Goal: Task Accomplishment & Management: Manage account settings

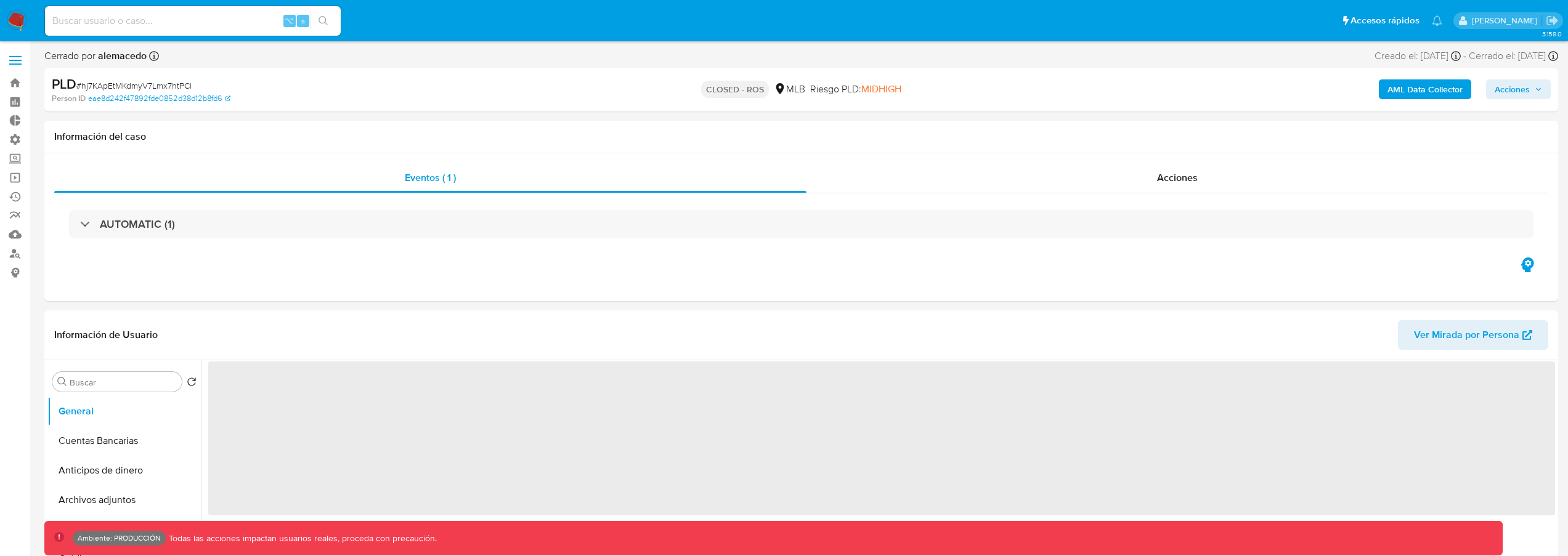
click at [5, 58] on label at bounding box center [15, 61] width 31 height 26
click at [0, 0] on input "checkbox" at bounding box center [0, 0] width 0 height 0
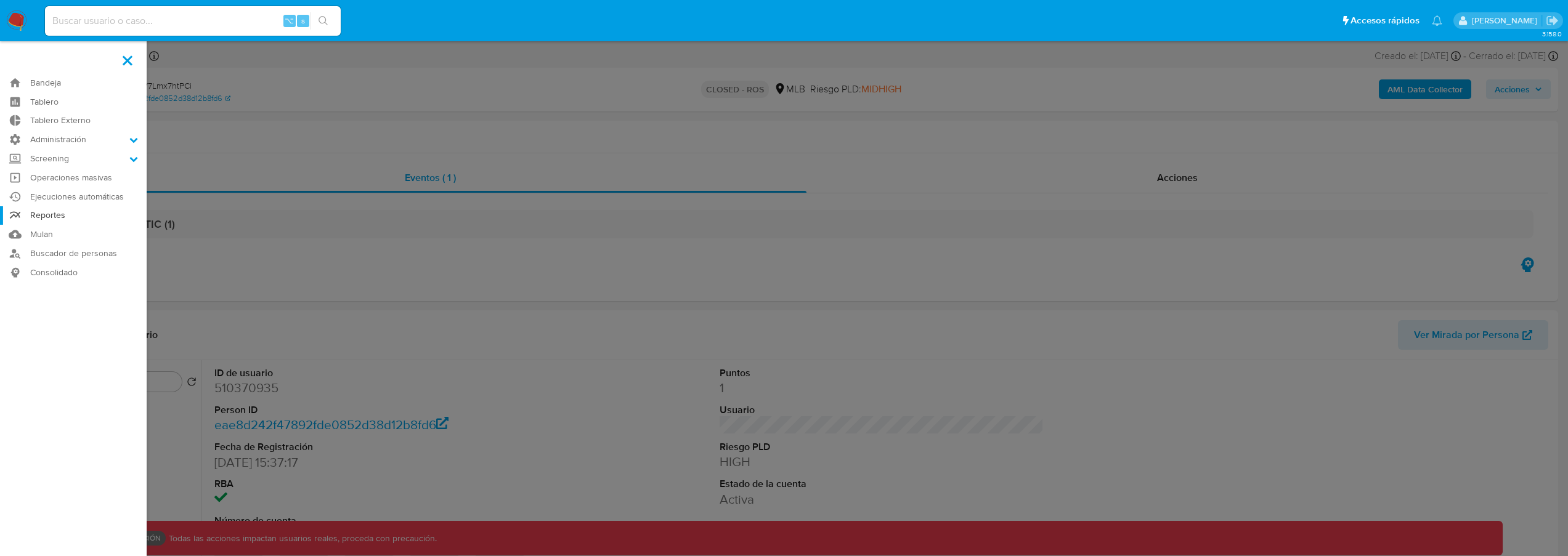
select select "10"
click at [63, 142] on label "Administración" at bounding box center [73, 139] width 146 height 19
click at [0, 0] on input "Administración" at bounding box center [0, 0] width 0 height 0
click at [70, 188] on link "Usuarios" at bounding box center [73, 188] width 146 height 16
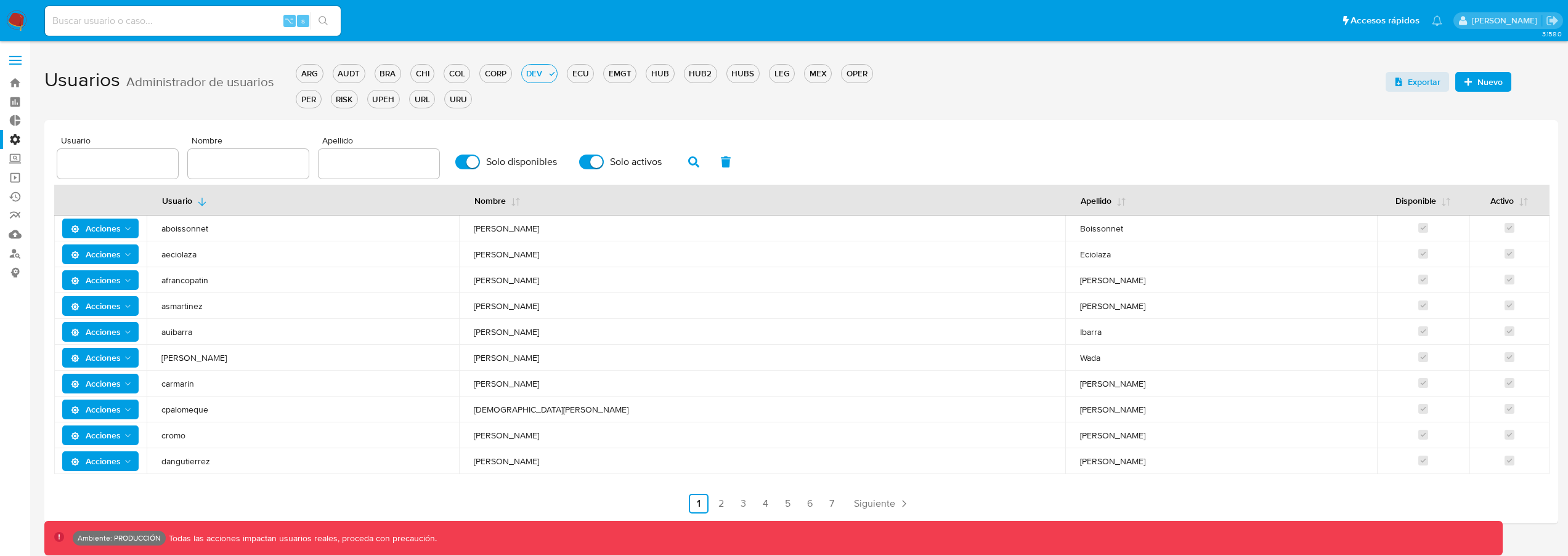
click at [1490, 87] on span "Nuevo" at bounding box center [1490, 82] width 26 height 20
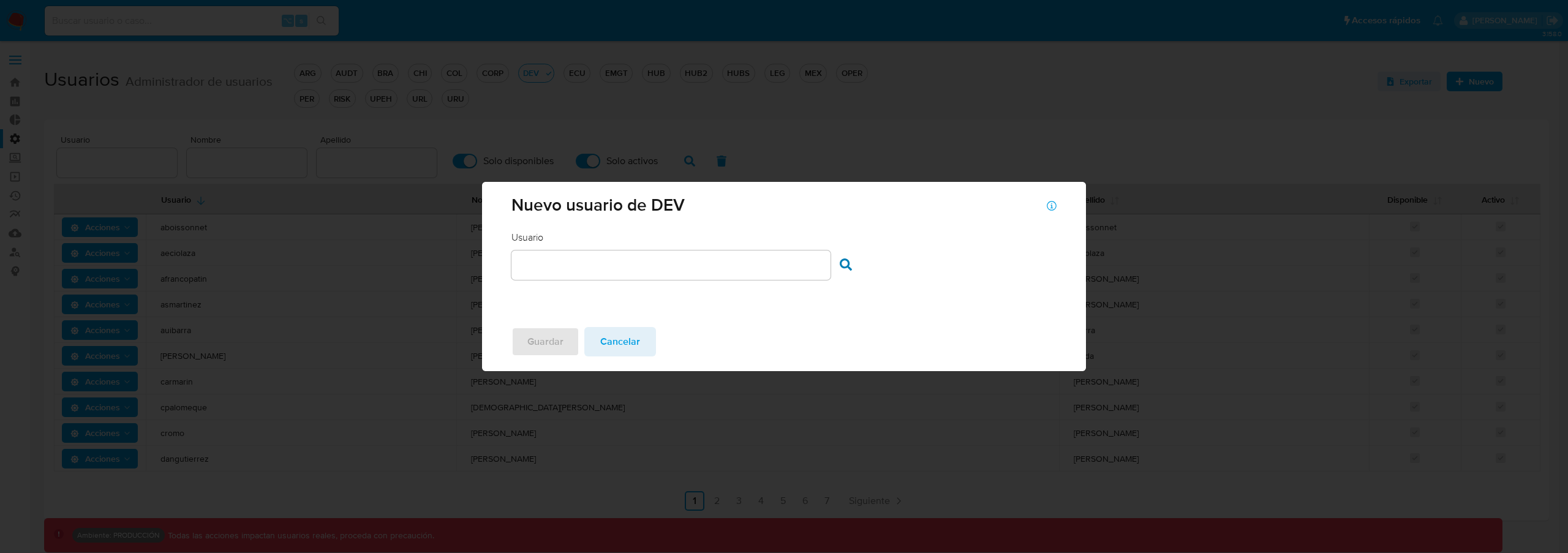
click at [545, 270] on input "text" at bounding box center [671, 265] width 319 height 16
click at [620, 270] on input "text" at bounding box center [671, 265] width 319 height 16
click at [134, 190] on div "Nuevo usuario de DEV Usuario Usuario Buscar usuario Guardar Cancelar" at bounding box center [784, 276] width 1568 height 553
click at [122, 170] on div "Nuevo usuario de DEV Usuario Usuario Buscar usuario Guardar Cancelar" at bounding box center [784, 276] width 1568 height 553
click at [669, 261] on input "text" at bounding box center [671, 265] width 319 height 16
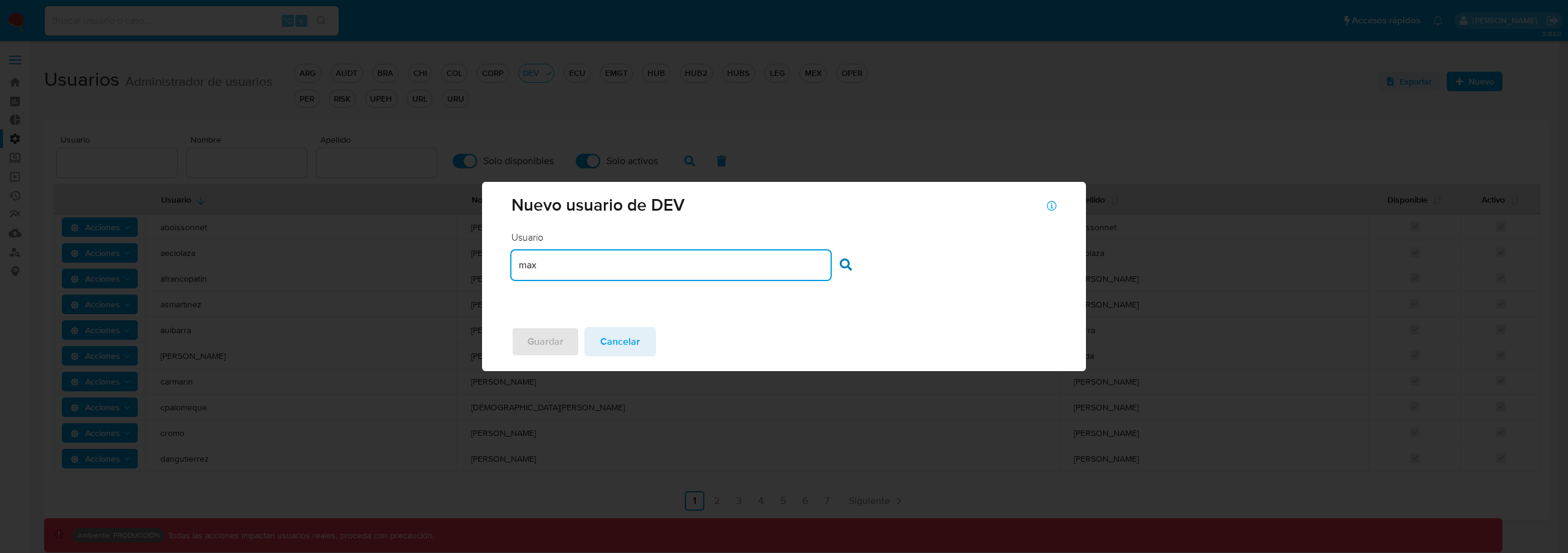
type input "maxi"
click at [211, 238] on div "Nuevo usuario de DEV Usuario Usuario Buscar usuario Guardar Cancelar" at bounding box center [784, 276] width 1568 height 553
click at [621, 332] on span "Cancelar" at bounding box center [620, 341] width 40 height 27
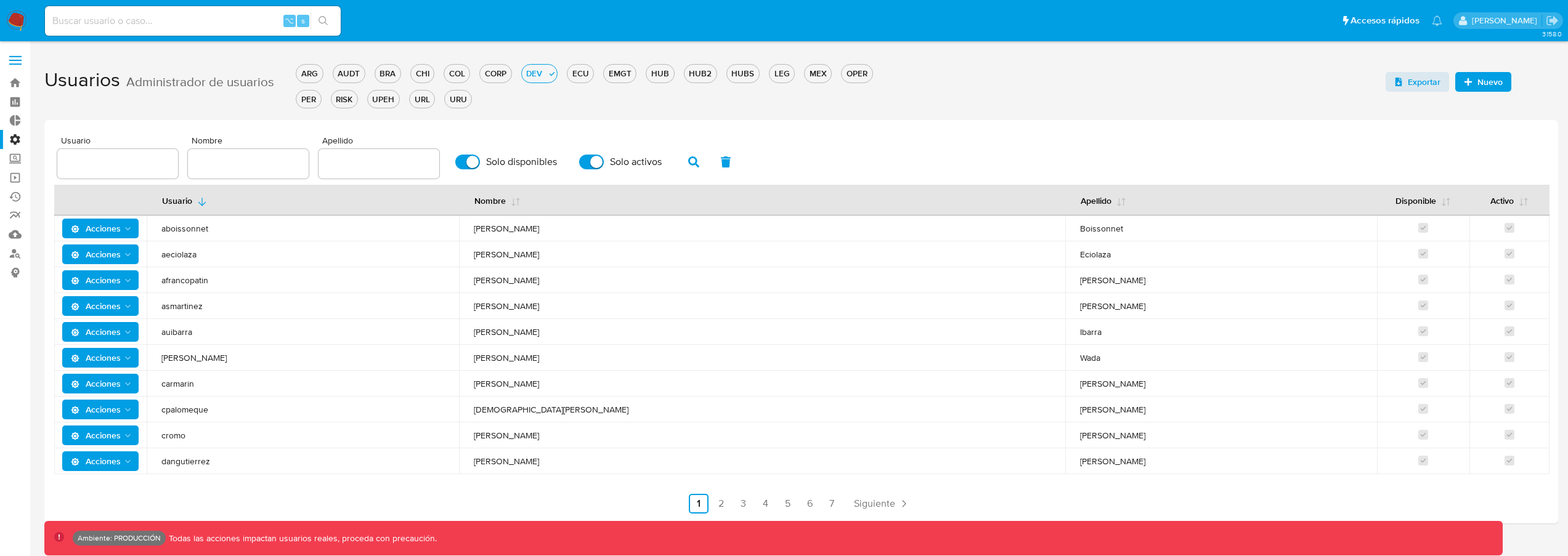
click at [114, 162] on input "text" at bounding box center [118, 163] width 121 height 16
type input "m"
type input "farias"
click at [226, 163] on input "text" at bounding box center [248, 163] width 121 height 16
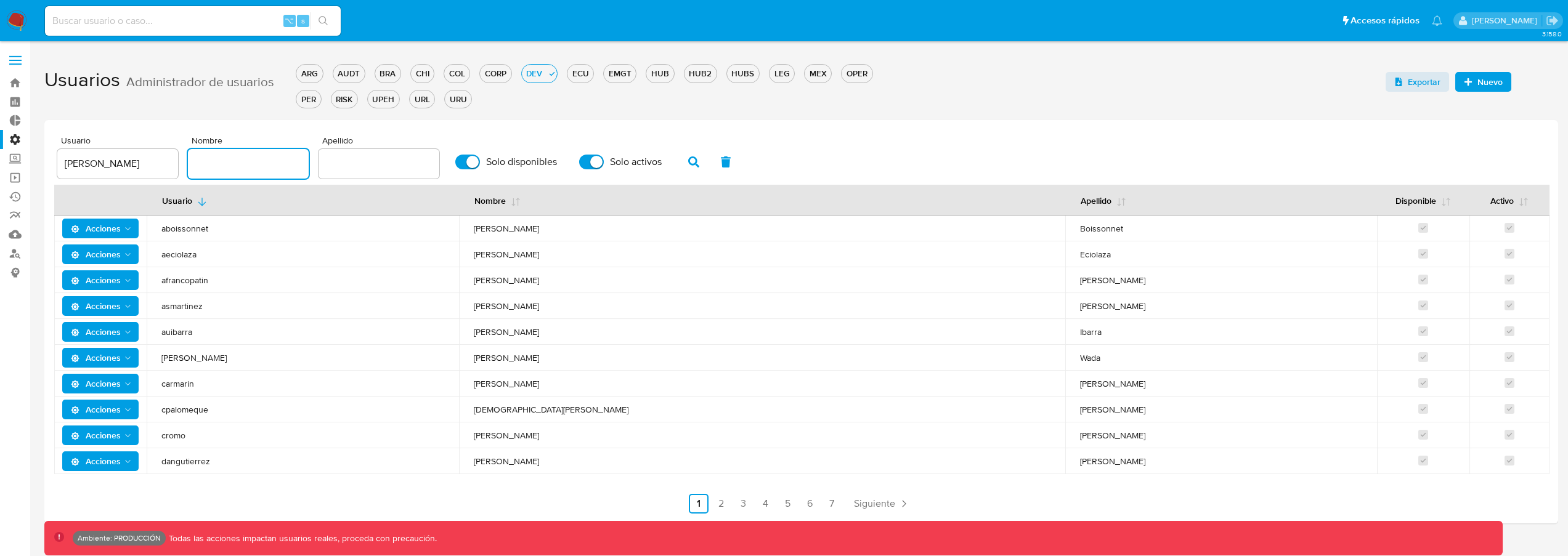
paste input "text"
type input "Maximiliano Roberto Farias"
click at [124, 166] on input "farias" at bounding box center [118, 163] width 121 height 16
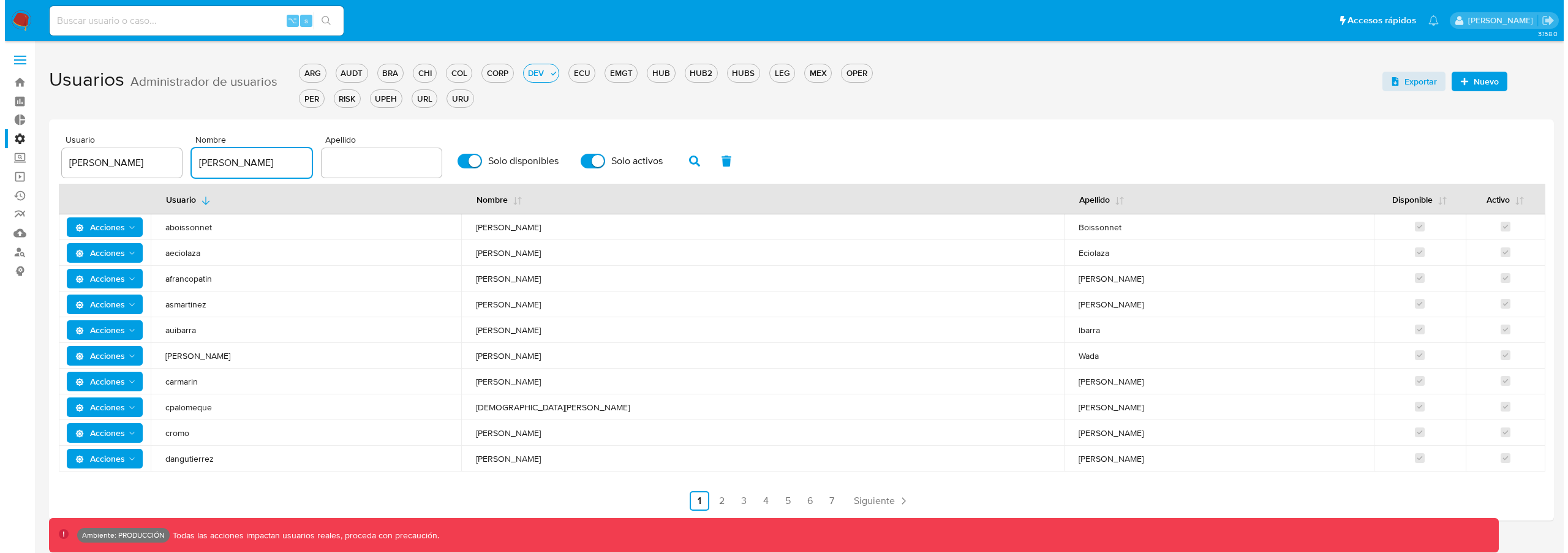
scroll to position [0, 0]
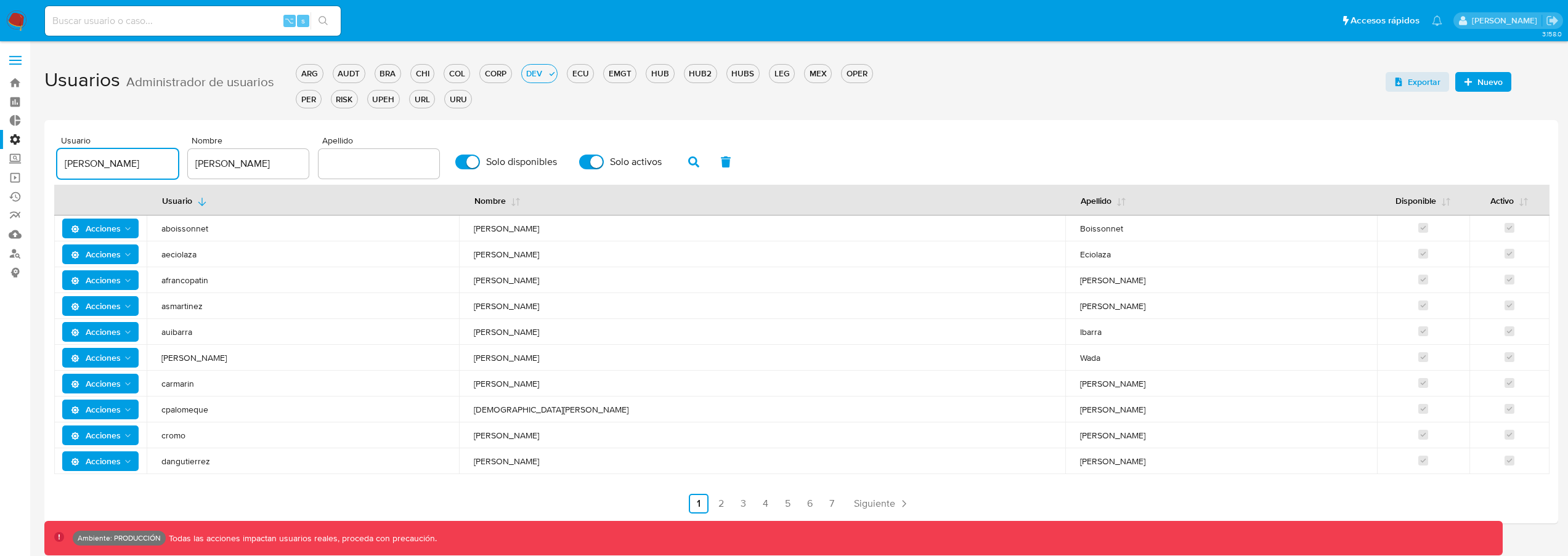
click at [124, 166] on input "farias" at bounding box center [118, 163] width 121 height 16
click at [402, 255] on span "aeciolaza" at bounding box center [303, 254] width 282 height 11
click at [679, 156] on button "button" at bounding box center [693, 161] width 32 height 29
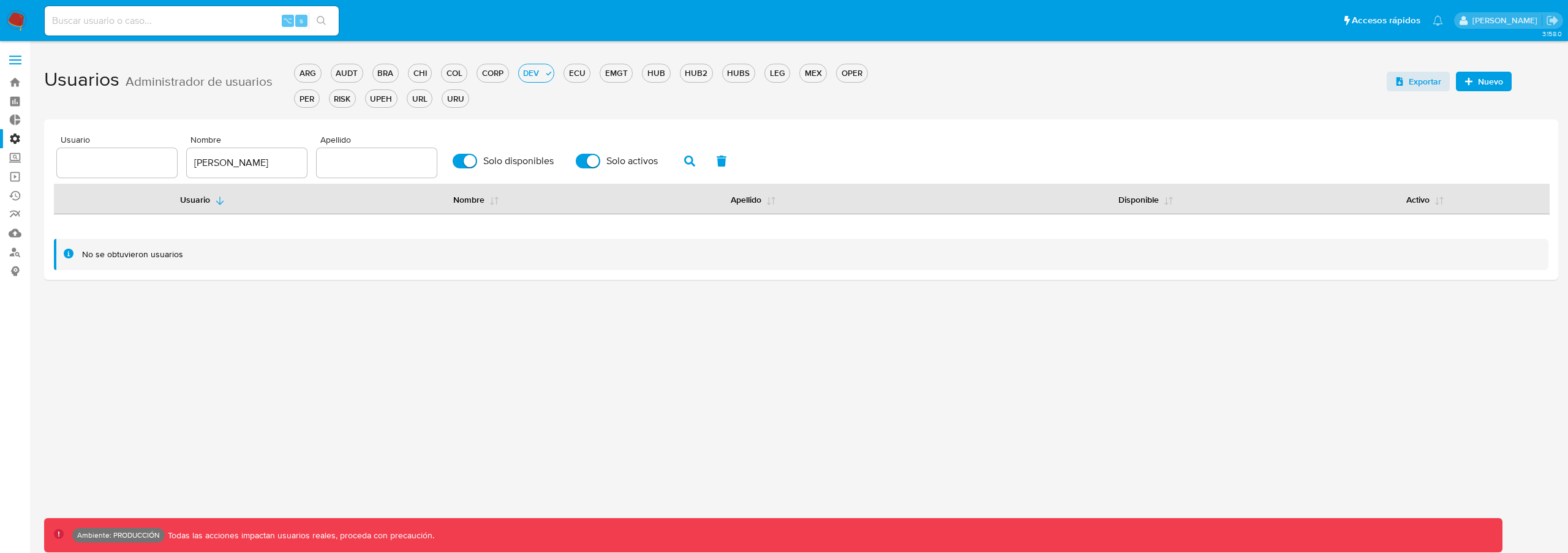
click at [209, 161] on input "Maximiliano Roberto Farias" at bounding box center [246, 162] width 120 height 16
click at [684, 161] on icon "button" at bounding box center [689, 161] width 11 height 11
click at [217, 163] on input "Roberto Farias" at bounding box center [246, 162] width 120 height 16
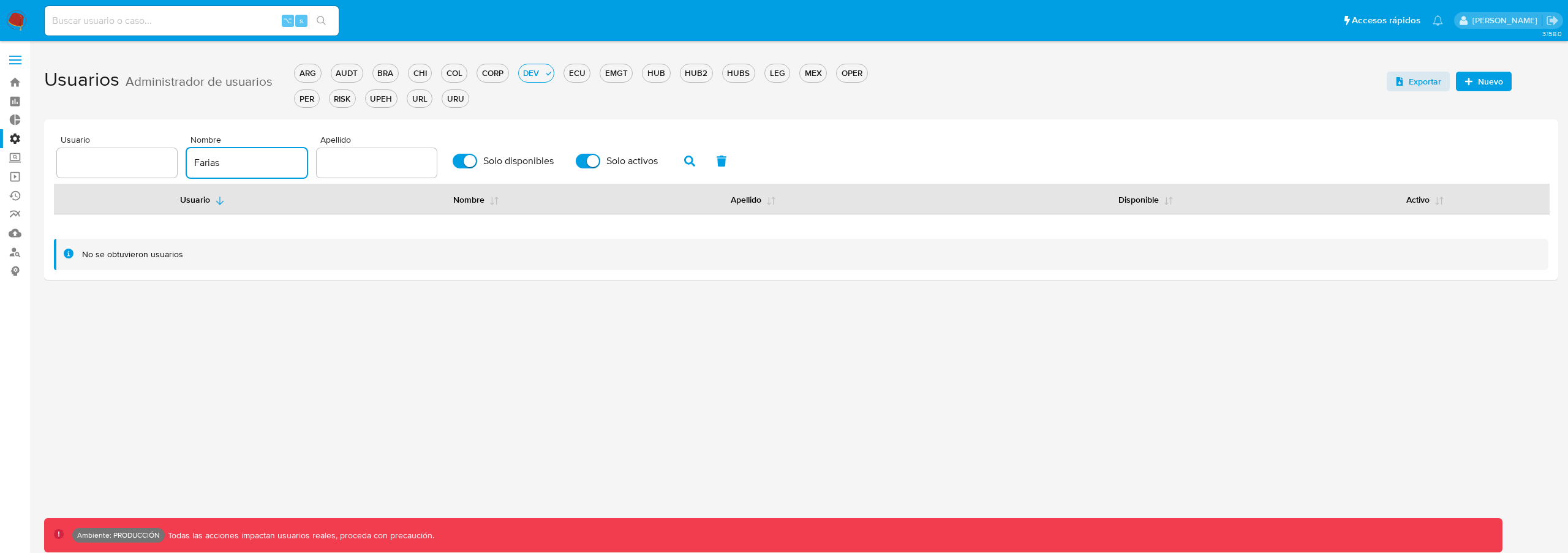
type input "Farias"
click at [684, 156] on icon "button" at bounding box center [689, 161] width 11 height 11
click at [254, 156] on input "Farias" at bounding box center [246, 162] width 120 height 16
type input "Farias"
click at [688, 157] on icon "button" at bounding box center [689, 161] width 11 height 11
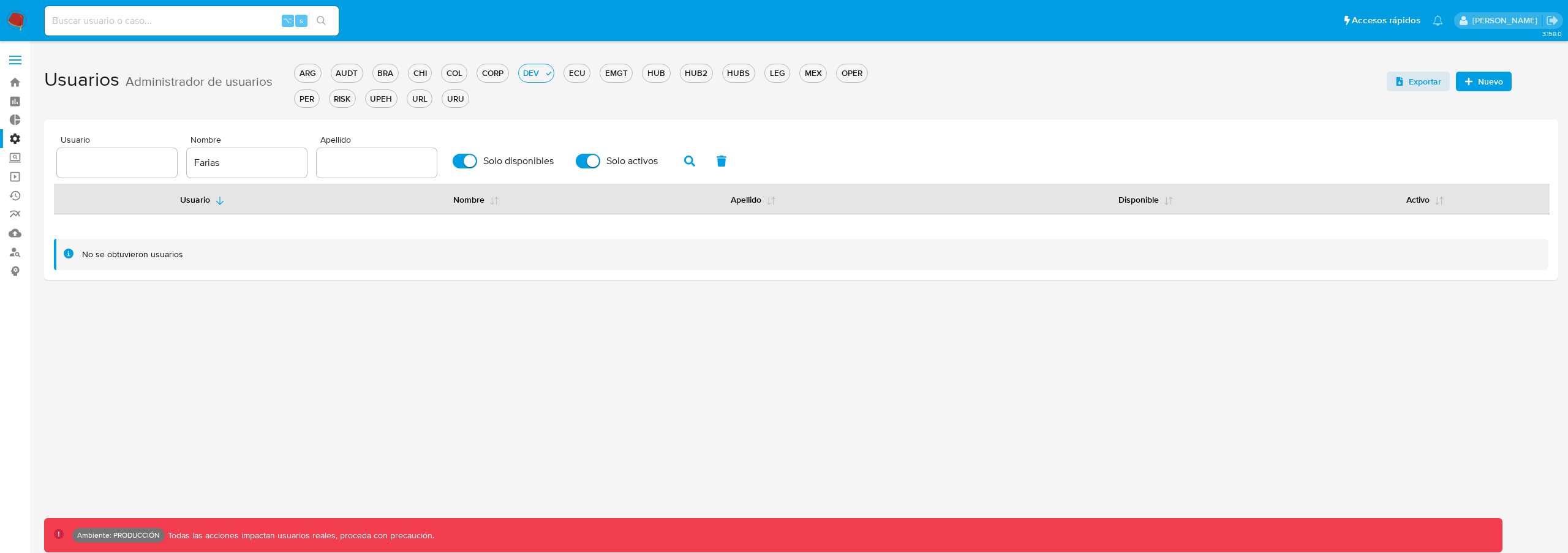
click at [688, 157] on icon "button" at bounding box center [689, 161] width 11 height 11
click at [235, 167] on input "Farias" at bounding box center [246, 162] width 120 height 16
click at [1478, 86] on span "Nuevo" at bounding box center [1490, 81] width 25 height 19
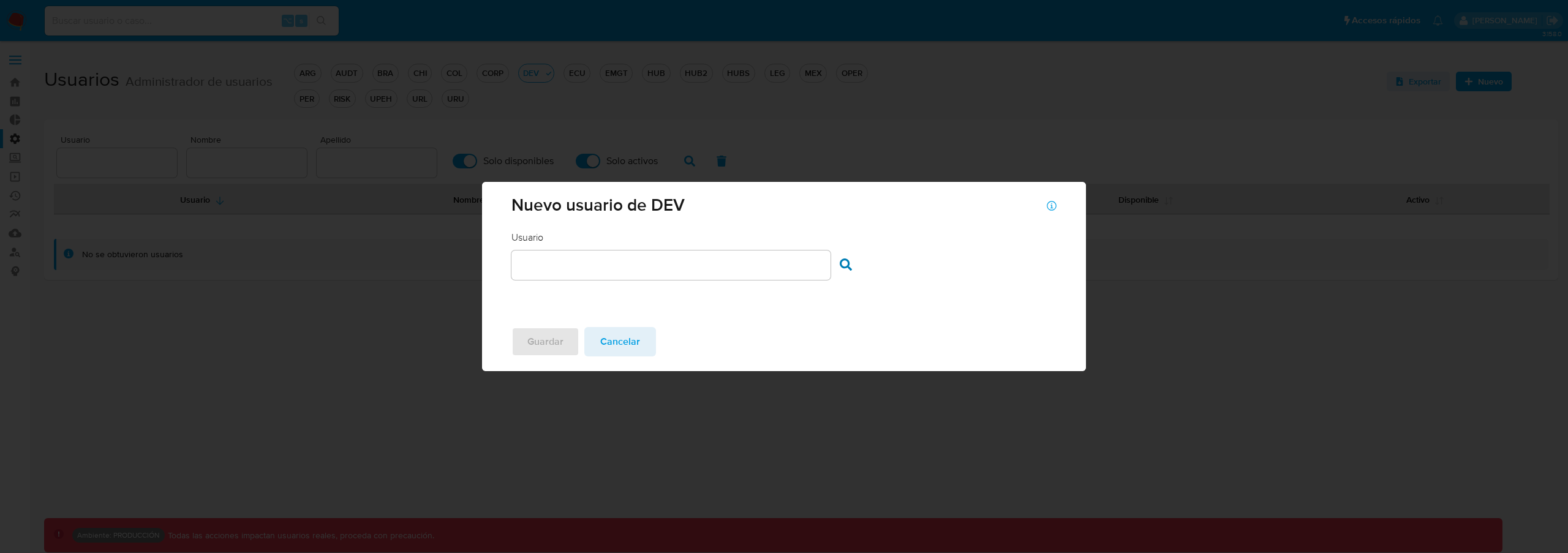
click at [642, 270] on input "text" at bounding box center [671, 265] width 319 height 16
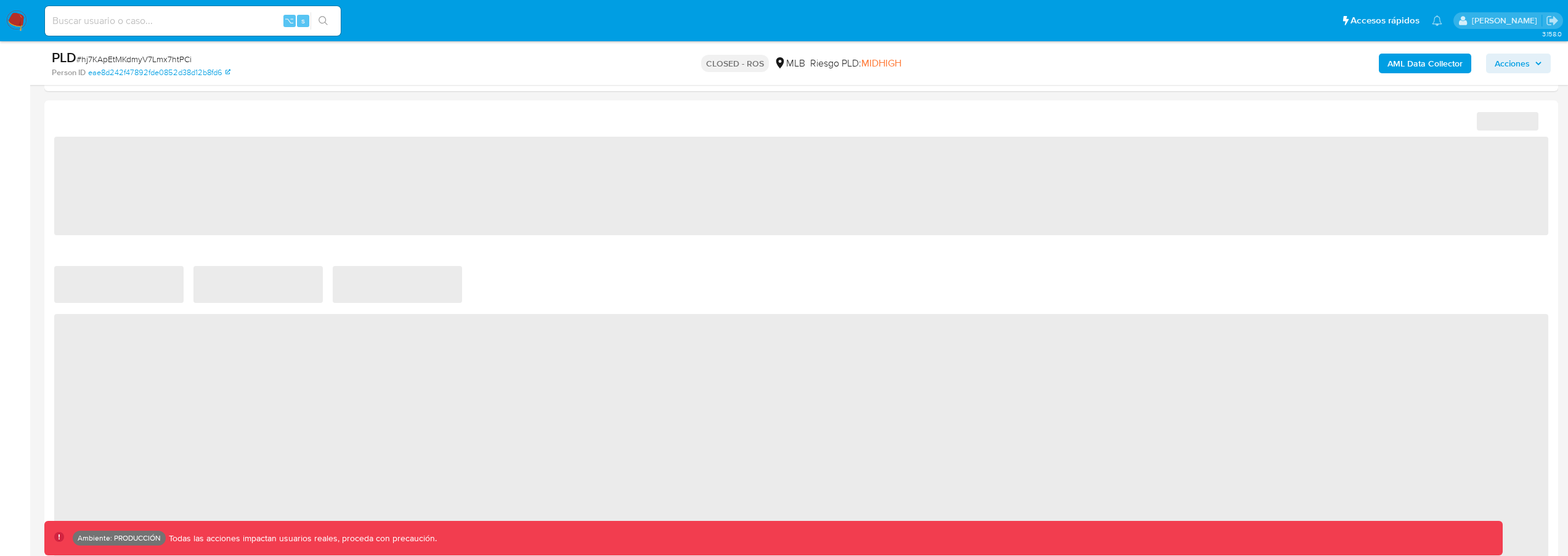
select select "10"
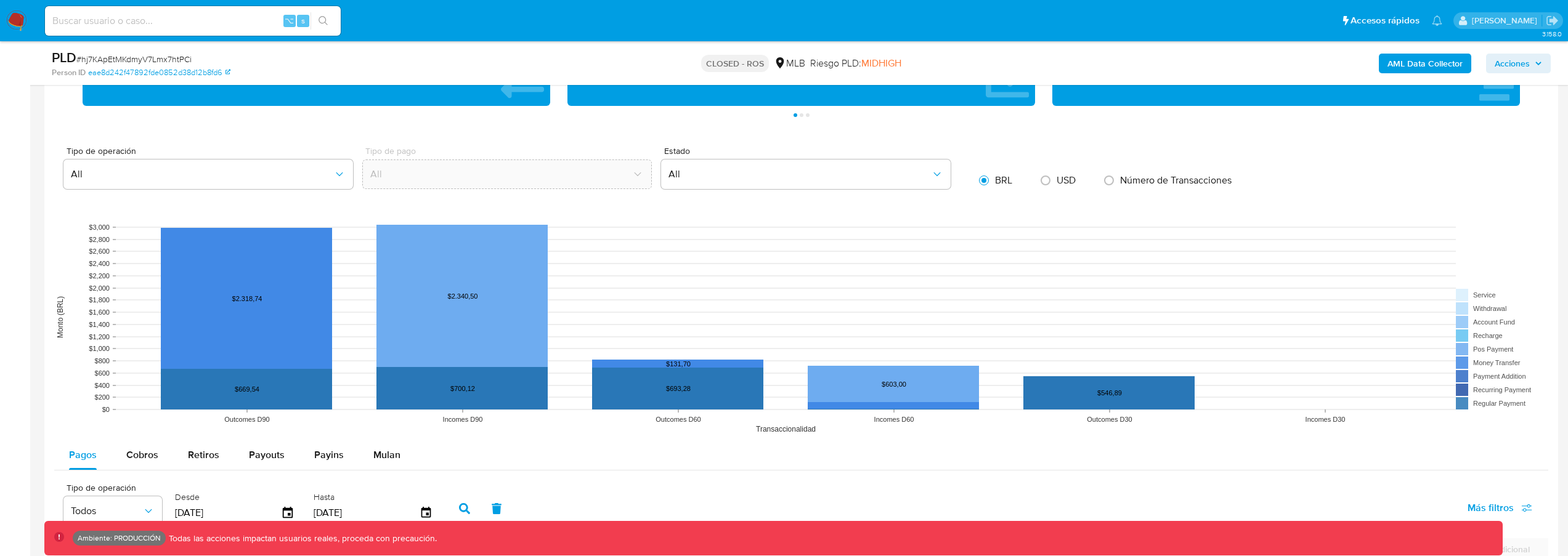
scroll to position [1170, 0]
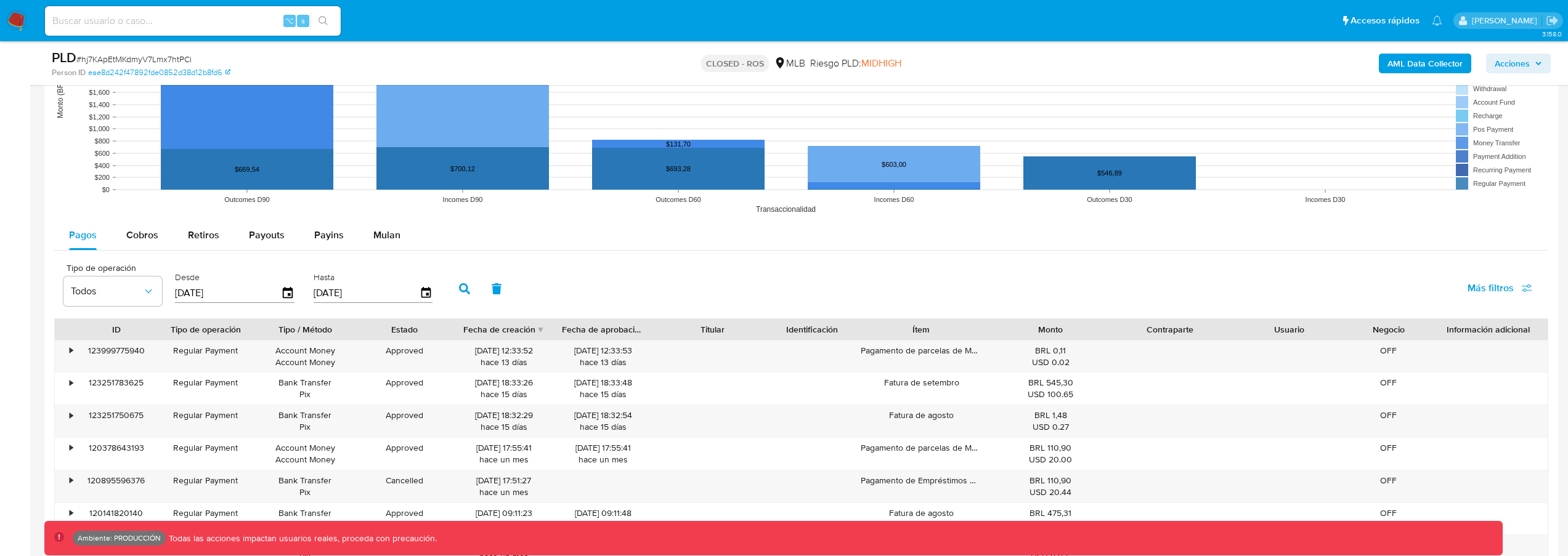
click at [1497, 280] on span "Más filtros" at bounding box center [1490, 287] width 46 height 29
click at [1400, 406] on span "Id del pago" at bounding box center [1395, 406] width 48 height 12
click at [1365, 406] on input "Id del pago" at bounding box center [1359, 406] width 10 height 10
checkbox input "true"
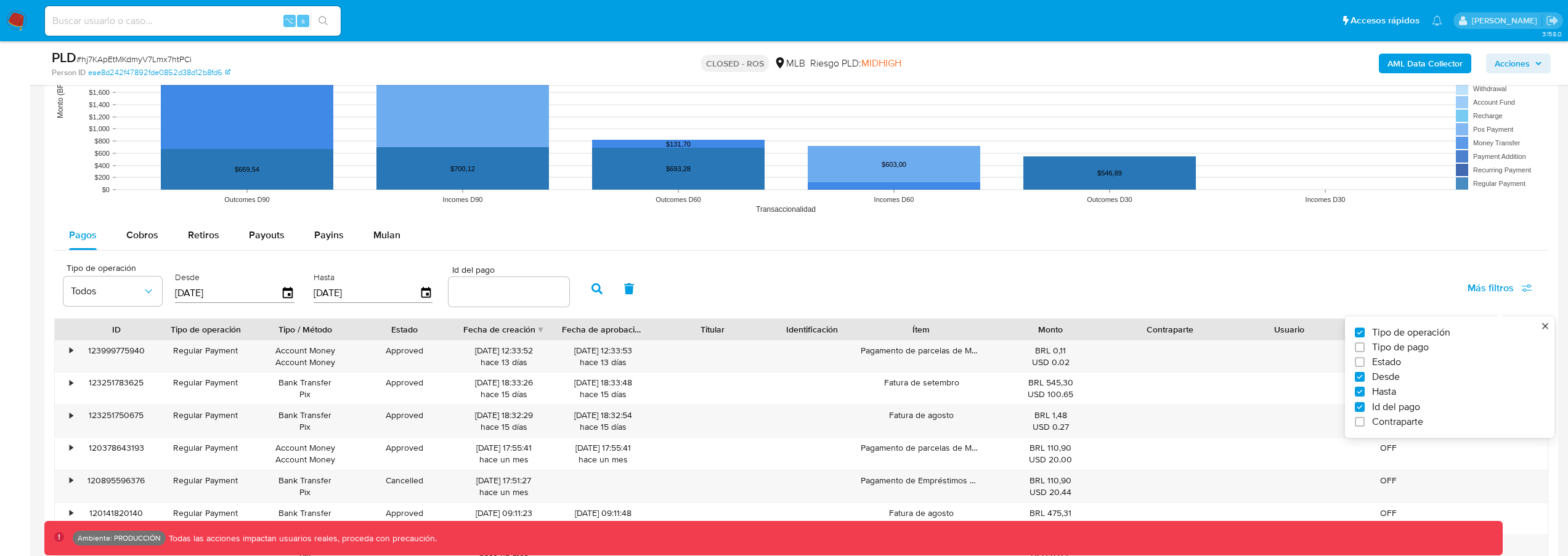
click at [1403, 417] on span "Contraparte" at bounding box center [1397, 421] width 51 height 12
click at [1365, 417] on input "Contraparte" at bounding box center [1359, 421] width 10 height 10
checkbox input "true"
click at [683, 291] on icon at bounding box center [687, 289] width 10 height 8
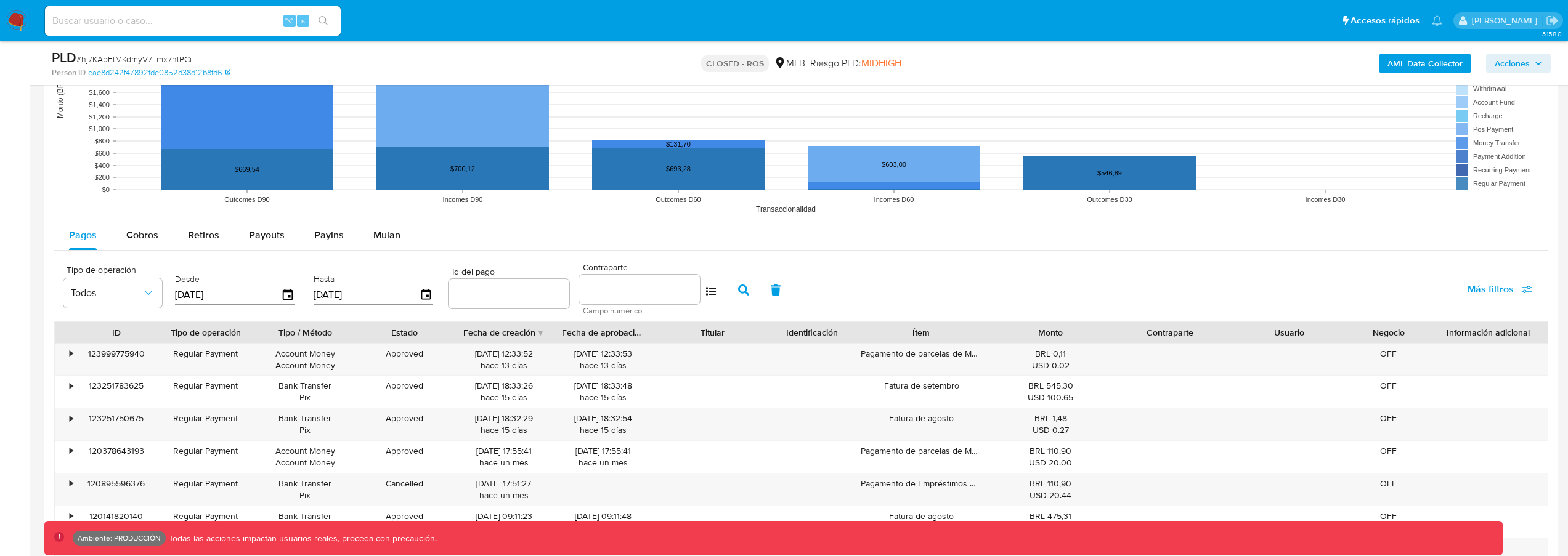
click at [706, 290] on icon at bounding box center [711, 291] width 10 height 10
click at [645, 293] on span "Todos" at bounding box center [622, 291] width 71 height 12
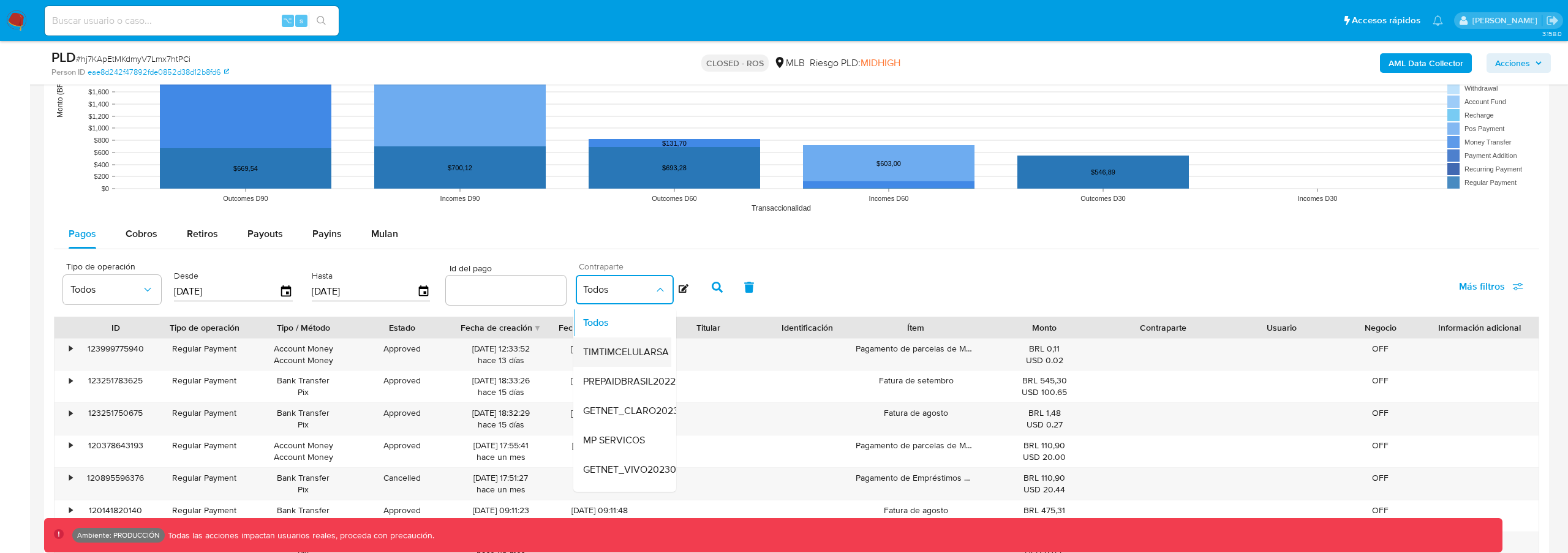
click at [628, 363] on div "TIMTIMCELULARSA" at bounding box center [626, 352] width 86 height 29
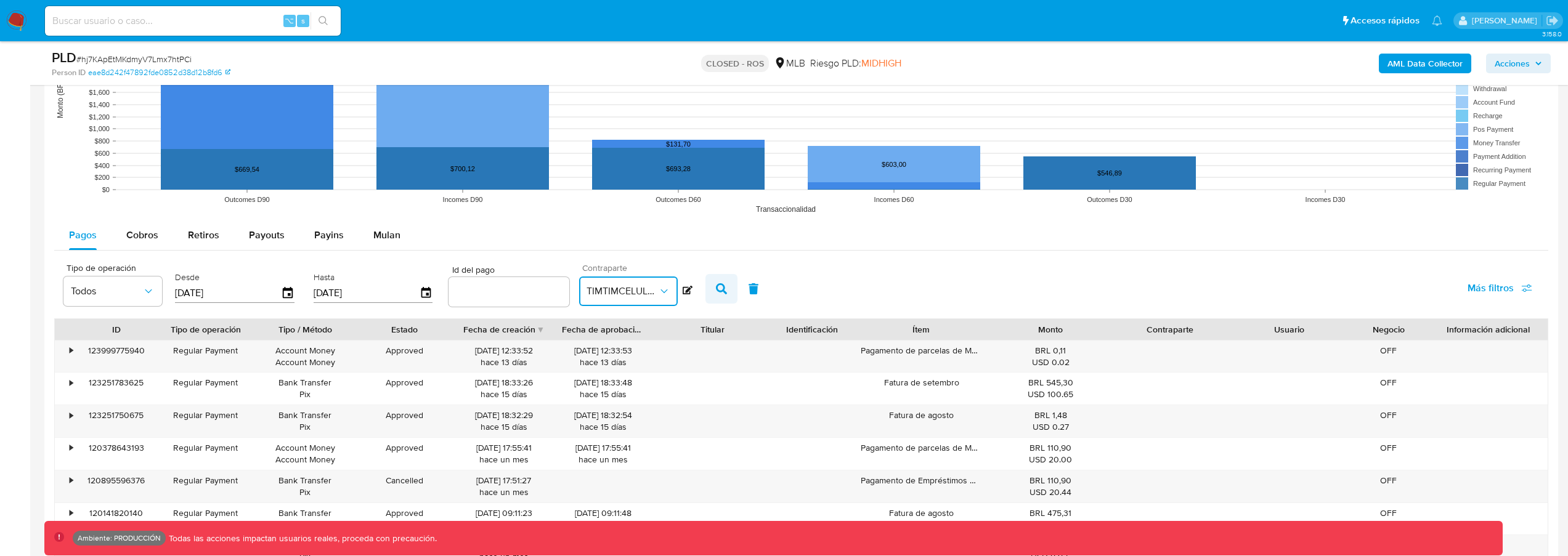
click at [716, 289] on icon "button" at bounding box center [721, 288] width 11 height 11
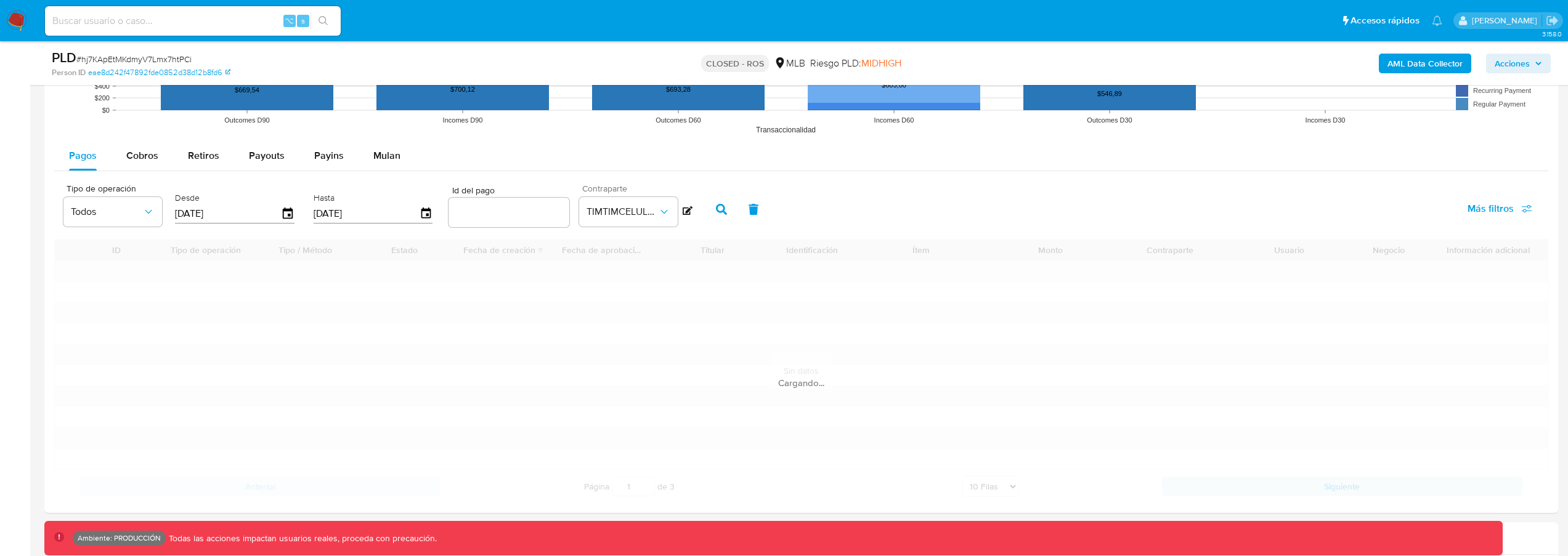
scroll to position [1272, 0]
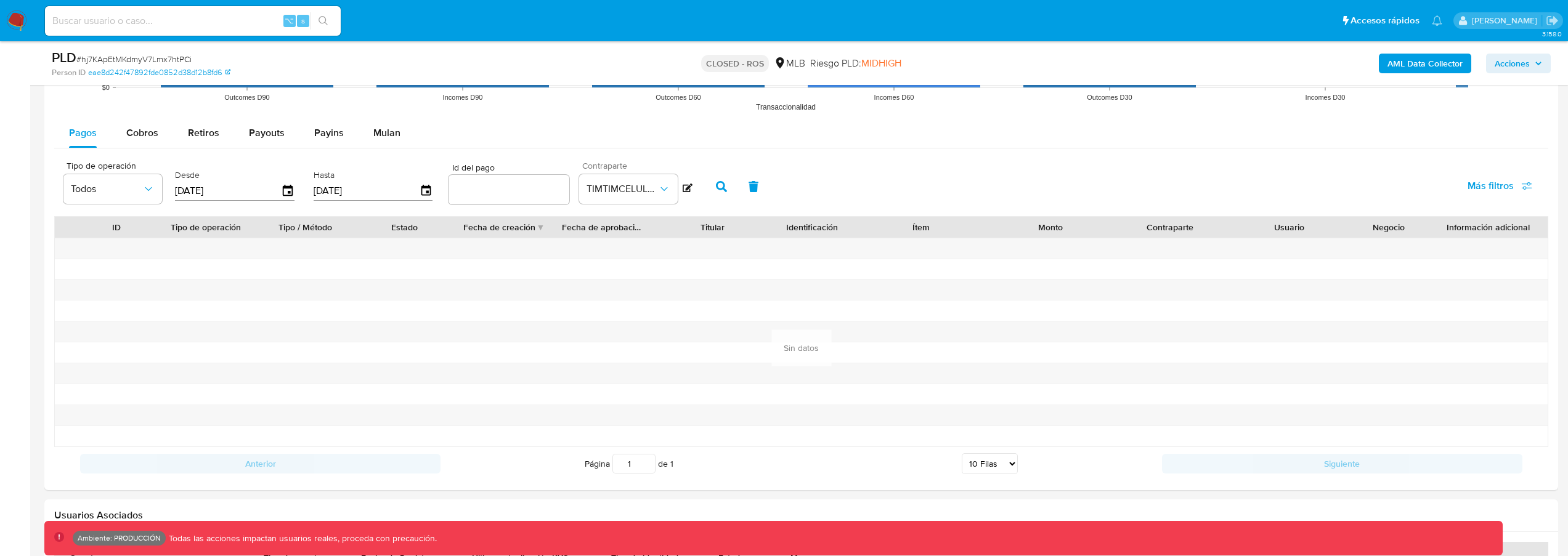
click at [749, 189] on icon "button" at bounding box center [753, 186] width 10 height 11
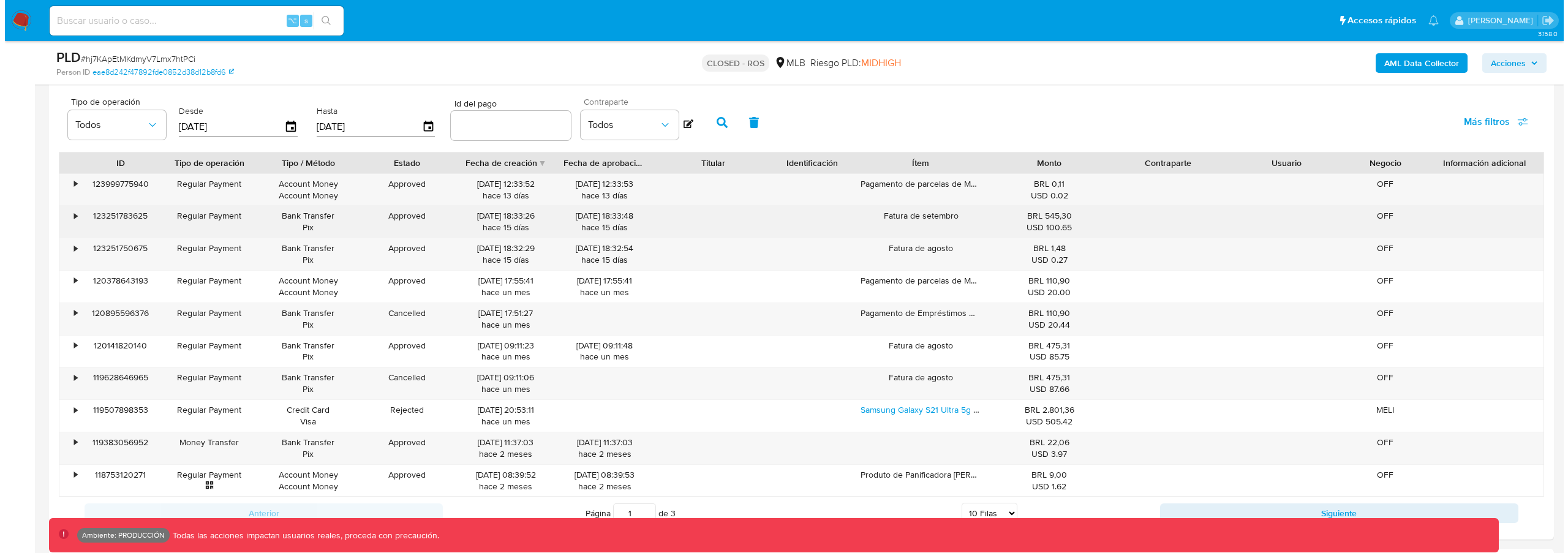
scroll to position [1334, 0]
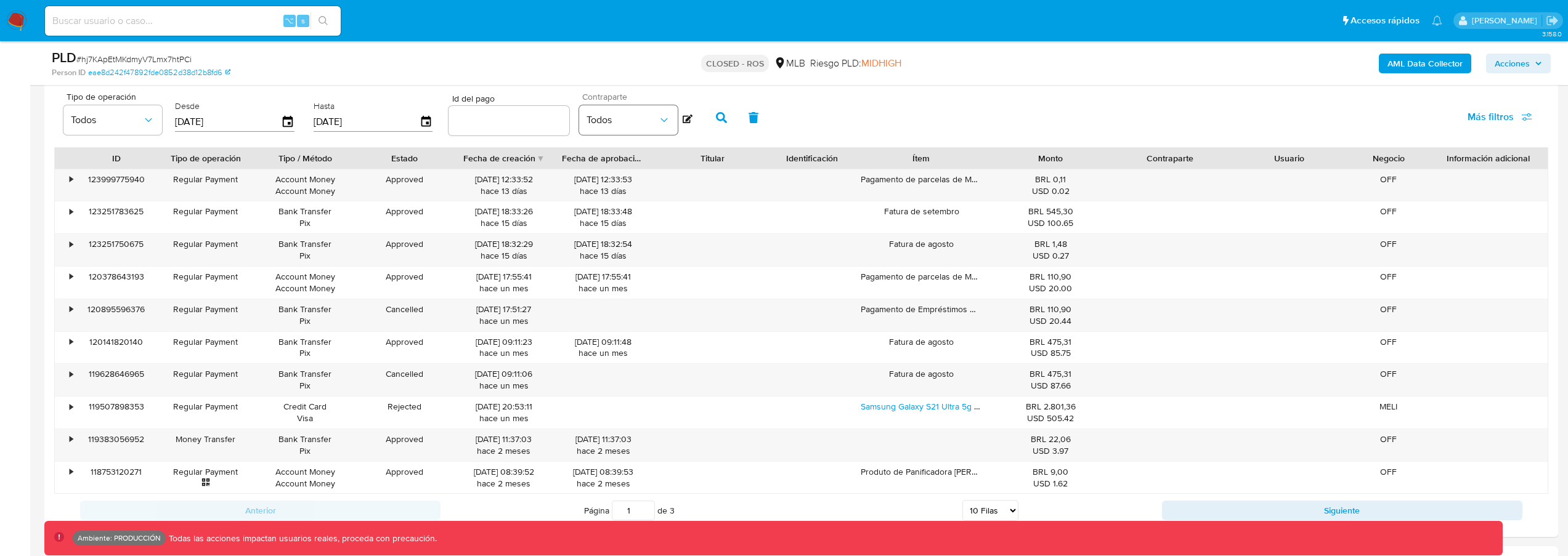
click at [624, 128] on button "Todos" at bounding box center [628, 120] width 99 height 29
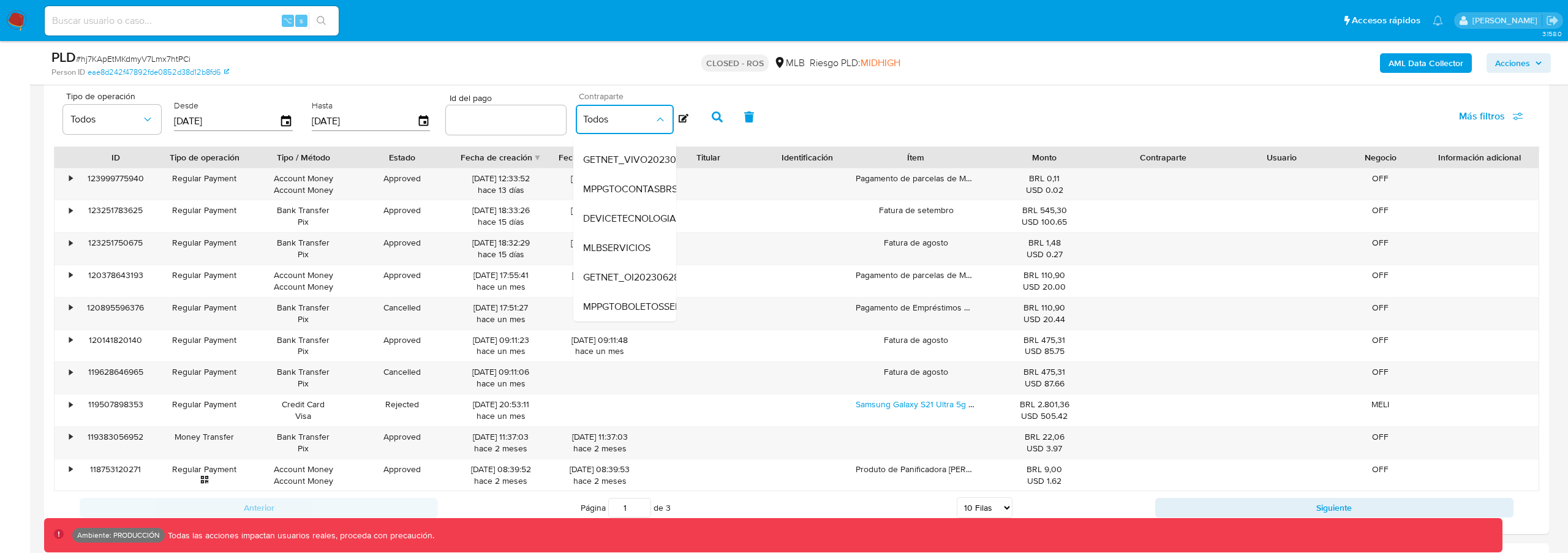
scroll to position [149, 0]
